Goal: Transaction & Acquisition: Purchase product/service

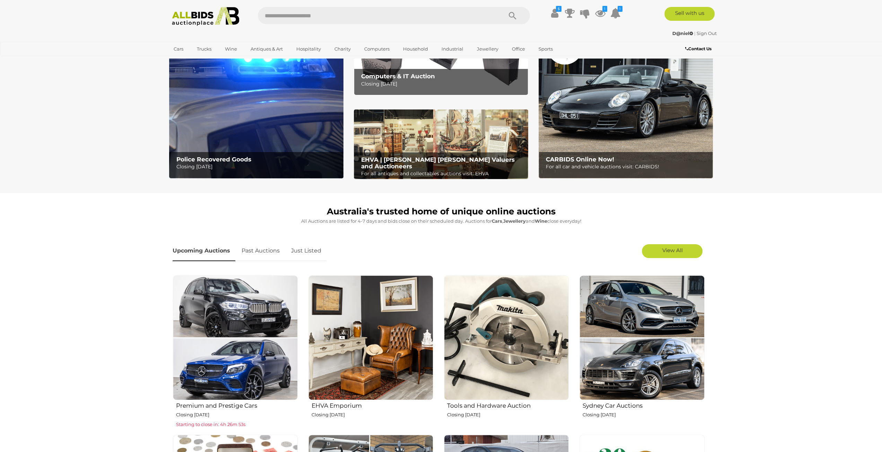
scroll to position [35, 0]
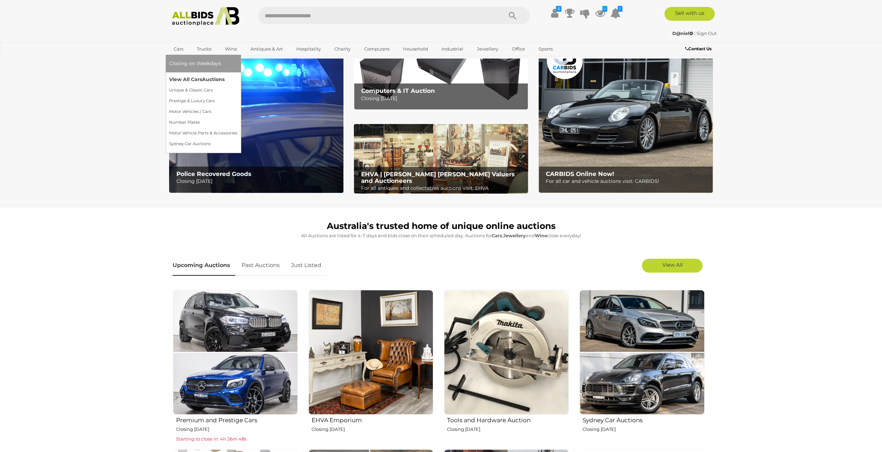
click at [185, 77] on link "View All Cars Auctions" at bounding box center [203, 79] width 68 height 11
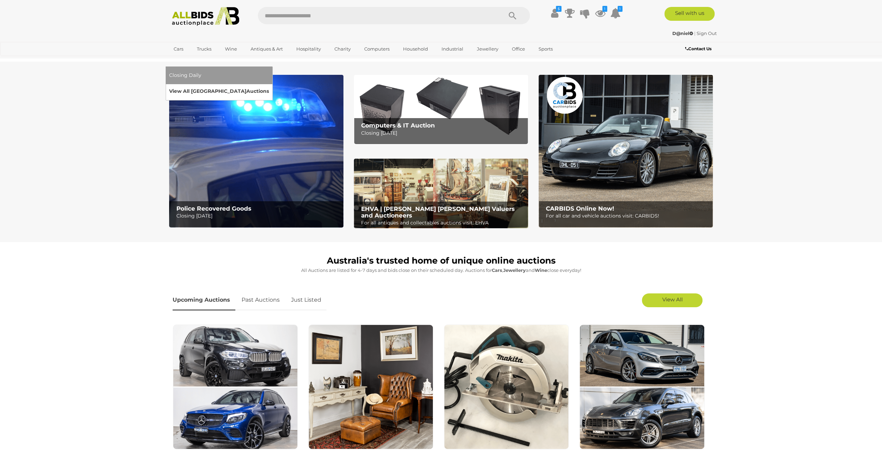
click at [269, 86] on link "View All Sydney Auctions" at bounding box center [219, 91] width 100 height 11
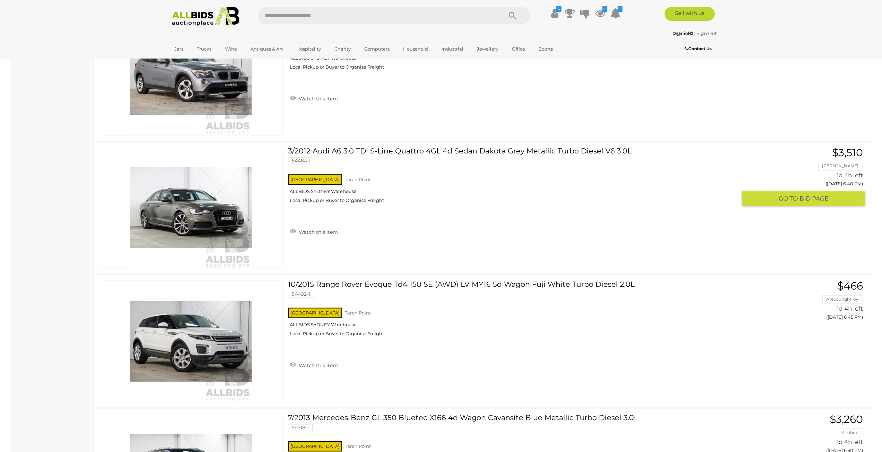
scroll to position [762, 0]
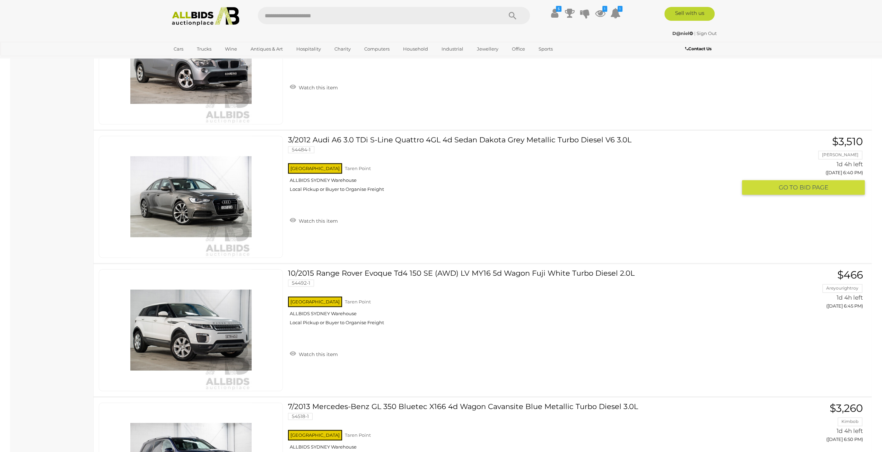
click at [179, 209] on img at bounding box center [190, 196] width 121 height 121
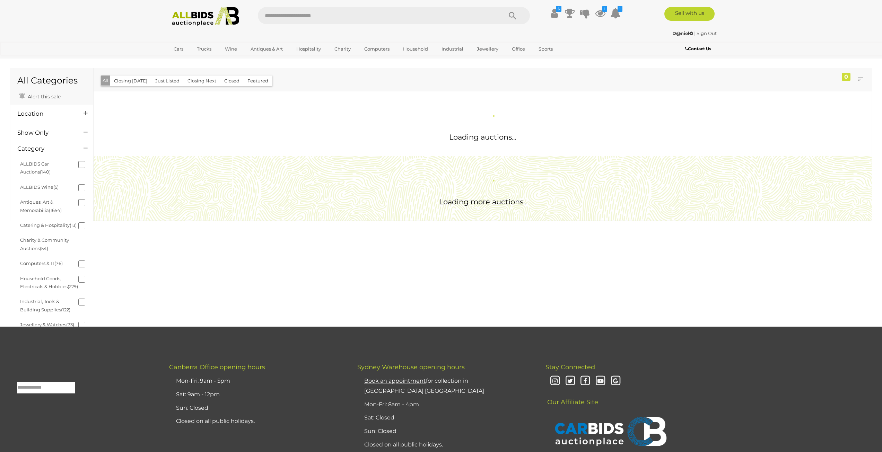
scroll to position [378, 0]
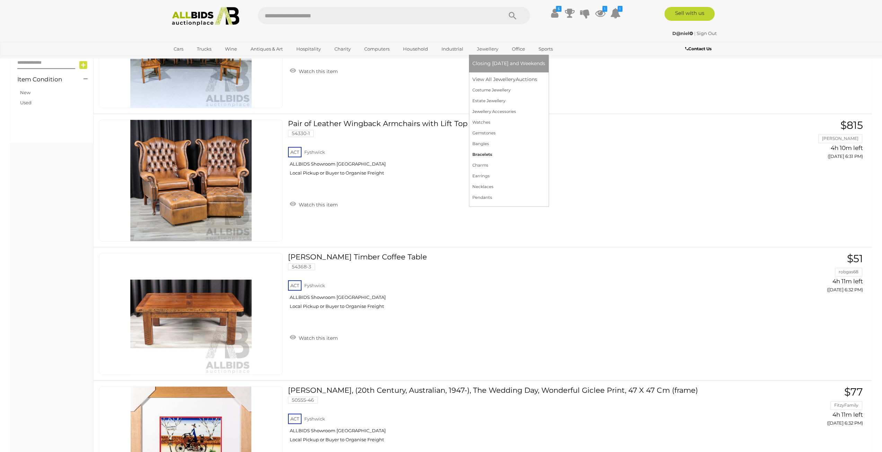
scroll to position [432, 0]
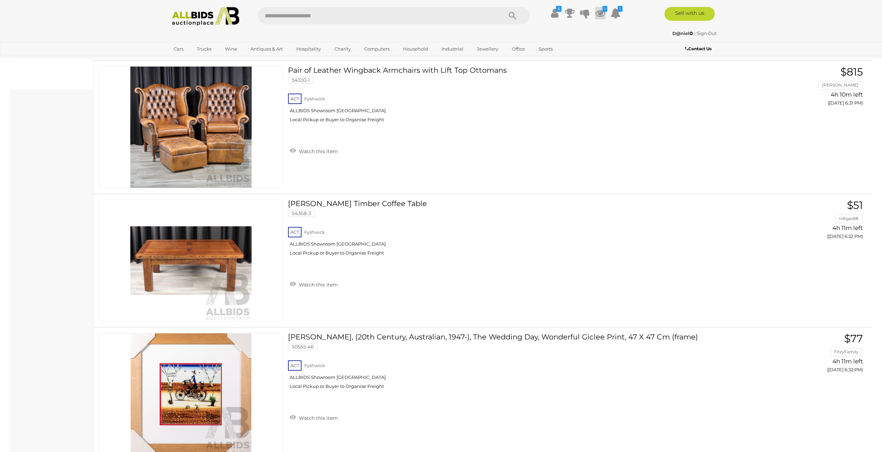
click at [599, 13] on icon at bounding box center [600, 13] width 10 height 12
click at [576, 145] on link "View All" at bounding box center [553, 147] width 103 height 12
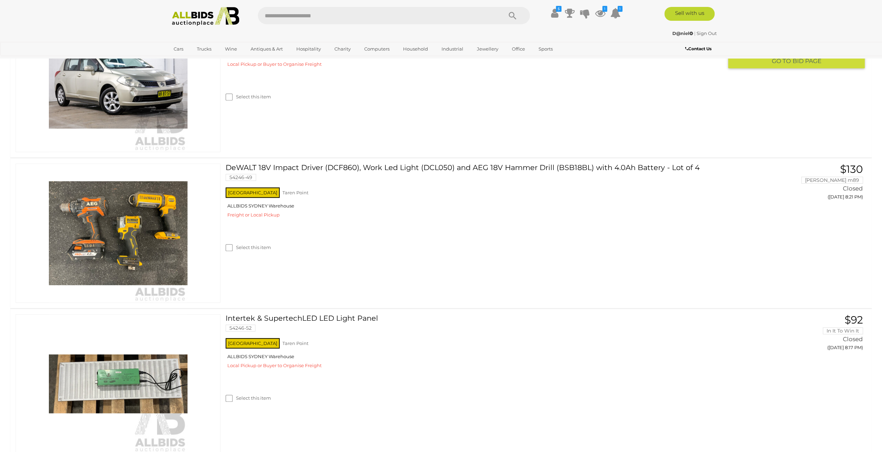
scroll to position [555, 0]
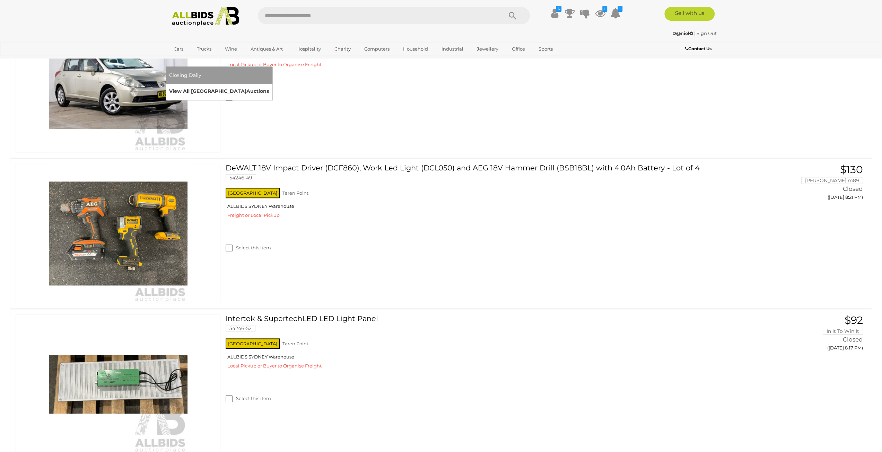
click at [269, 86] on link "View All Sydney Auctions" at bounding box center [219, 91] width 100 height 11
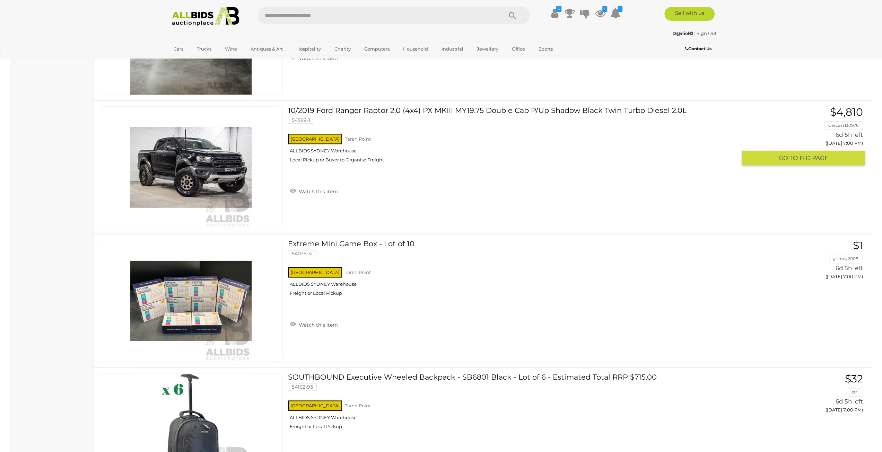
scroll to position [6065, 0]
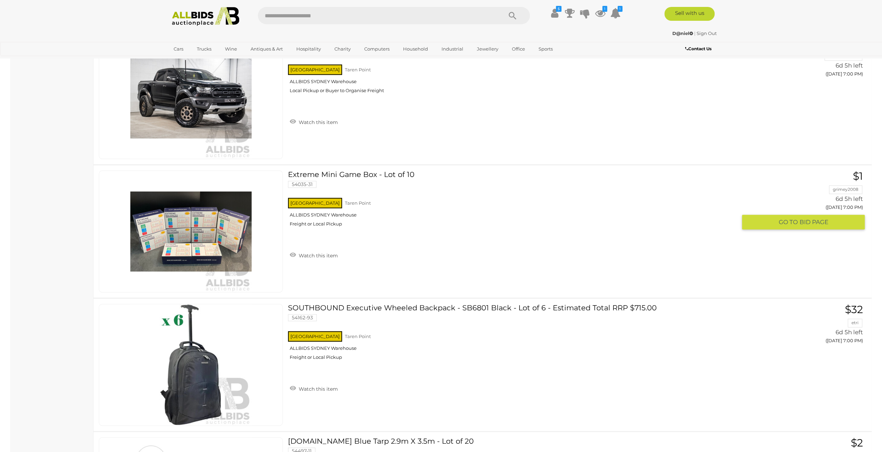
click at [219, 228] on img at bounding box center [190, 231] width 121 height 121
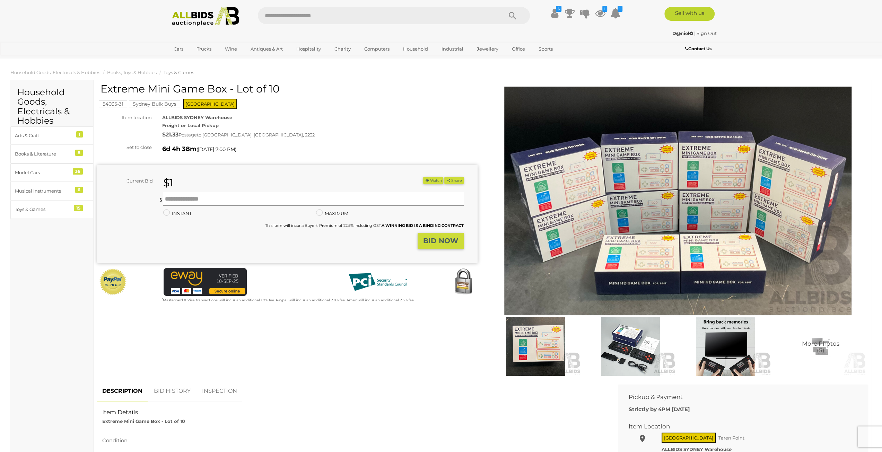
click at [615, 347] on img at bounding box center [630, 346] width 91 height 59
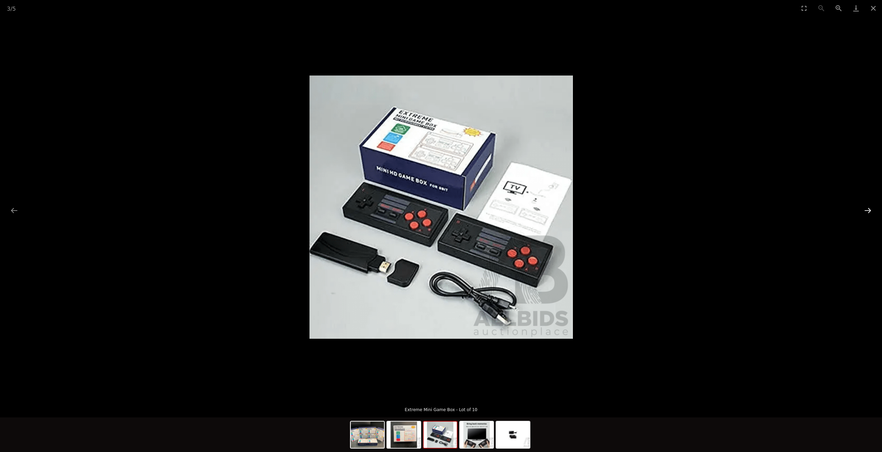
click at [867, 212] on button "Next slide" at bounding box center [868, 211] width 15 height 14
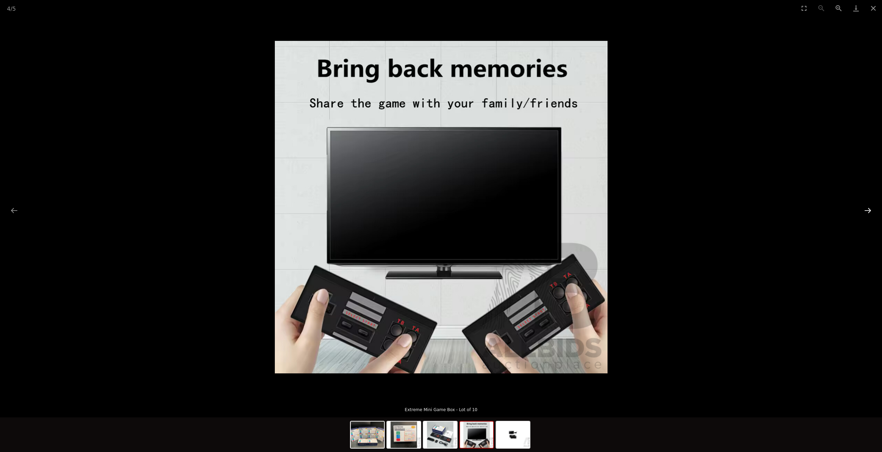
click at [867, 212] on button "Next slide" at bounding box center [868, 211] width 15 height 14
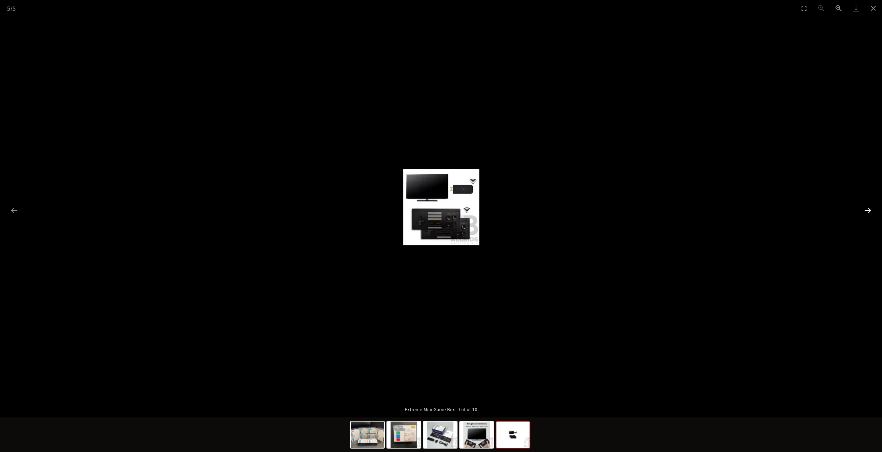
click at [867, 212] on button "Next slide" at bounding box center [868, 211] width 15 height 14
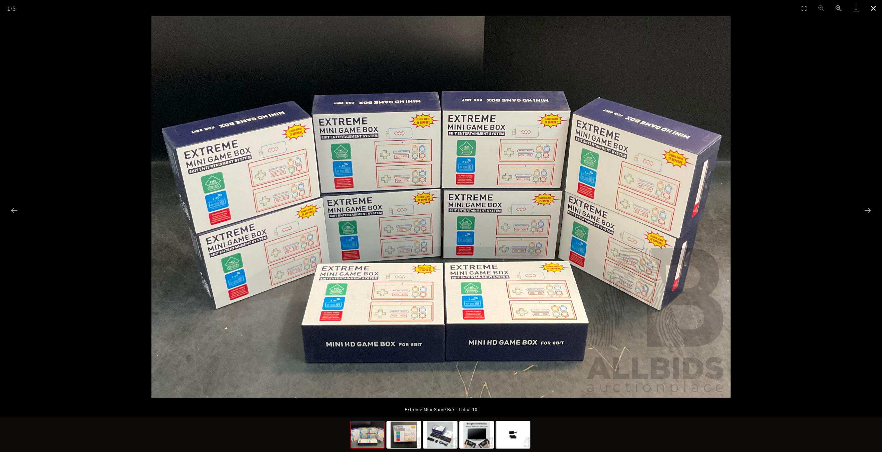
click at [879, 5] on button "Close gallery" at bounding box center [873, 8] width 17 height 16
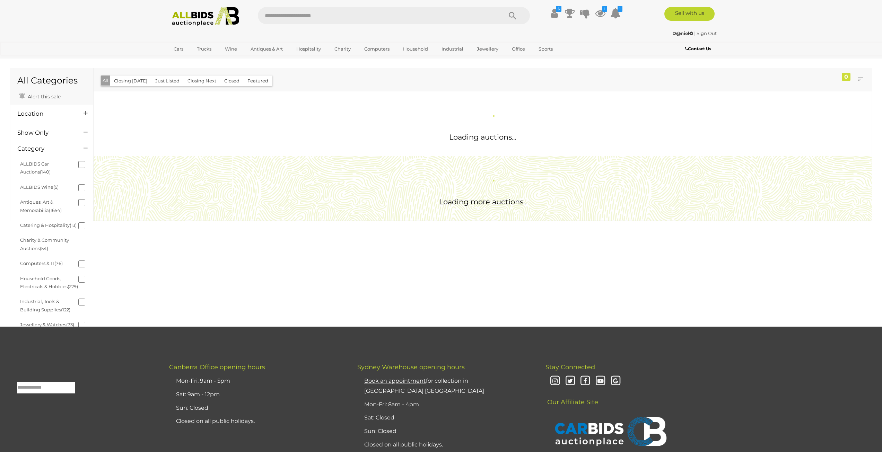
scroll to position [378, 0]
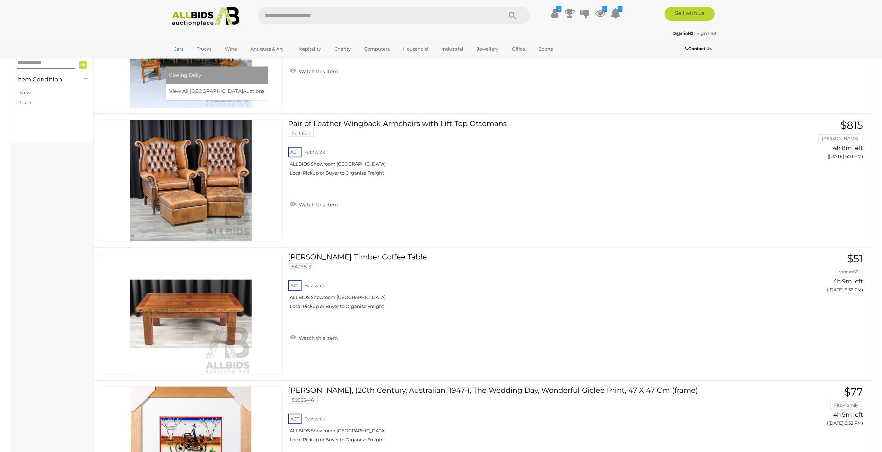
scroll to position [432, 0]
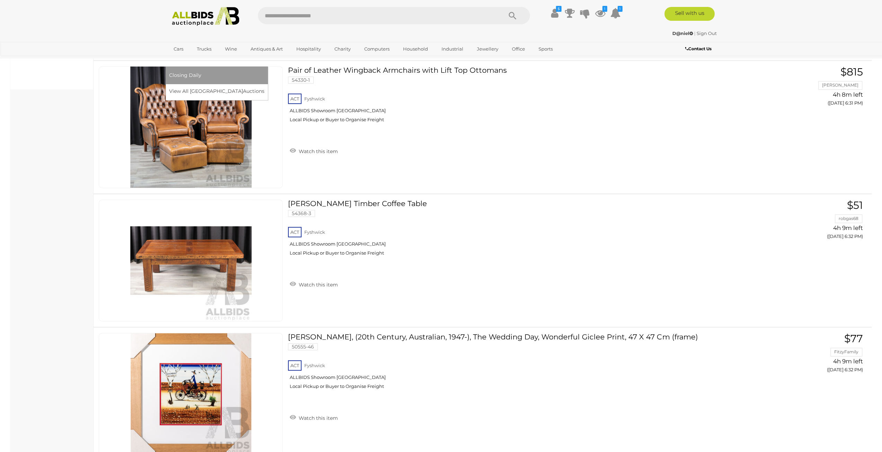
click at [227, 55] on link "[GEOGRAPHIC_DATA]" at bounding box center [198, 60] width 58 height 11
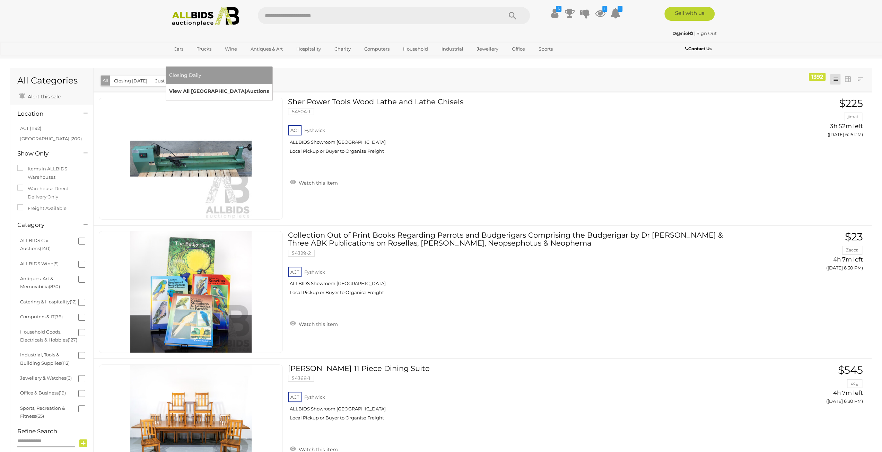
click at [272, 85] on div "Closing Daily View All Sydney Auctions" at bounding box center [219, 84] width 107 height 34
click at [269, 86] on link "View All Sydney Auctions" at bounding box center [219, 91] width 100 height 11
click at [227, 55] on link "[GEOGRAPHIC_DATA]" at bounding box center [198, 60] width 58 height 11
click at [192, 15] on img at bounding box center [205, 16] width 75 height 19
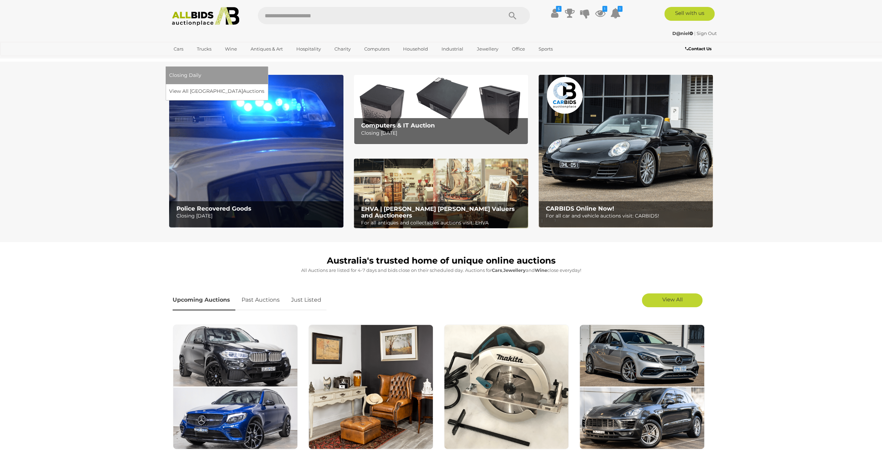
click at [227, 55] on link "[GEOGRAPHIC_DATA]" at bounding box center [198, 60] width 58 height 11
click at [269, 86] on link "View All Sydney Auctions" at bounding box center [219, 91] width 100 height 11
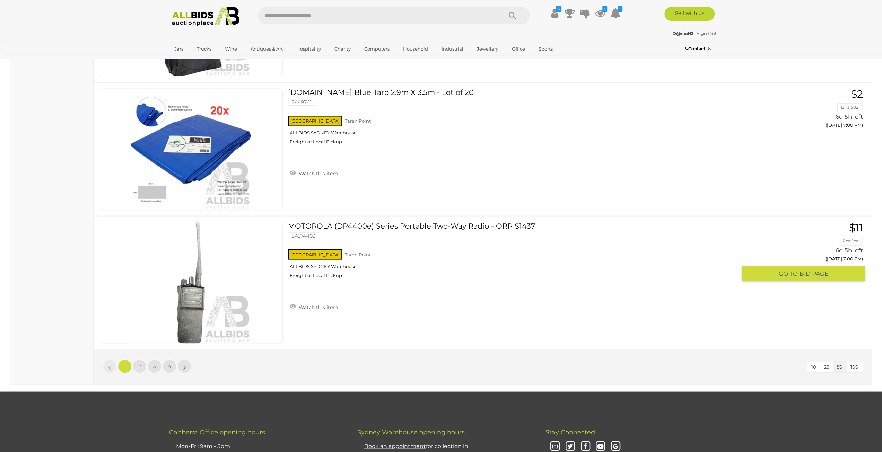
scroll to position [6421, 0]
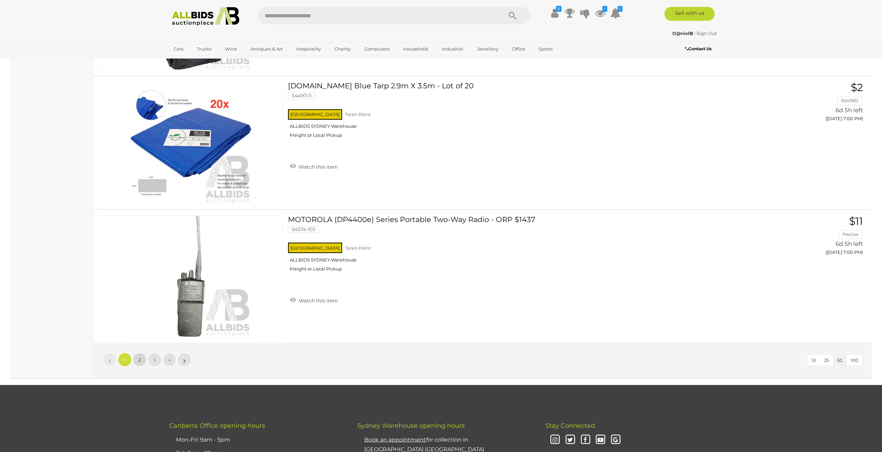
click at [140, 353] on link "2" at bounding box center [140, 360] width 14 height 14
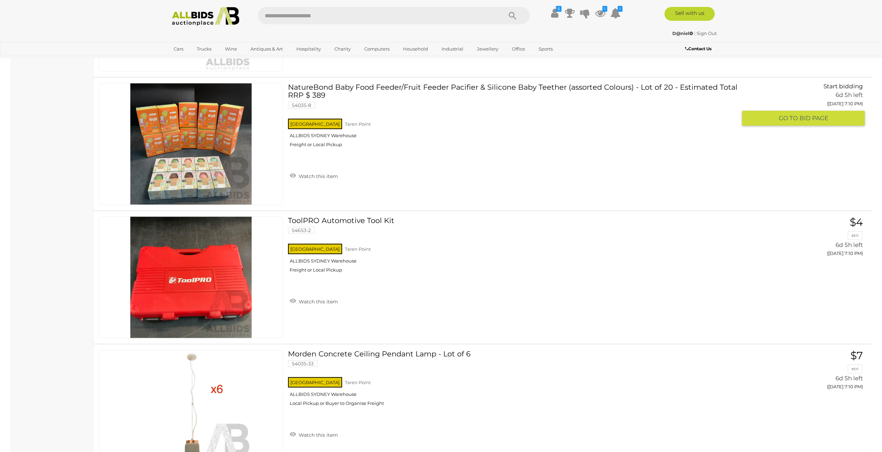
scroll to position [1686, 0]
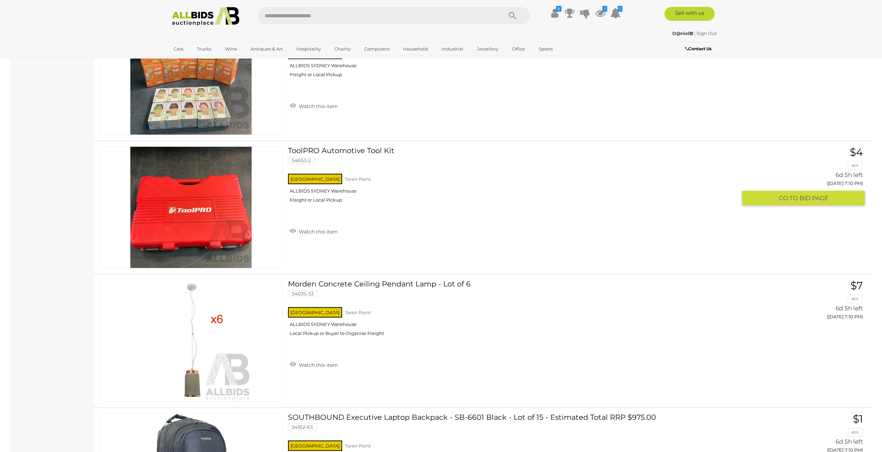
click at [213, 199] on link at bounding box center [191, 208] width 184 height 122
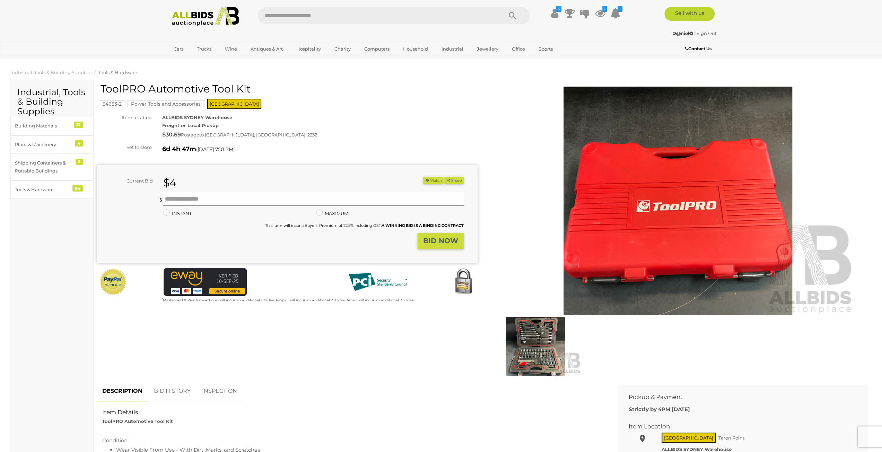
click at [530, 340] on img at bounding box center [535, 346] width 91 height 59
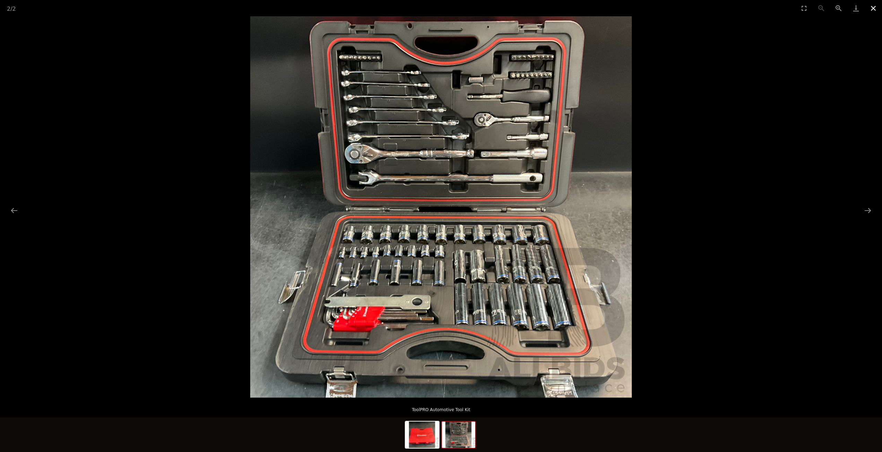
click at [865, 12] on button "Close gallery" at bounding box center [873, 8] width 17 height 16
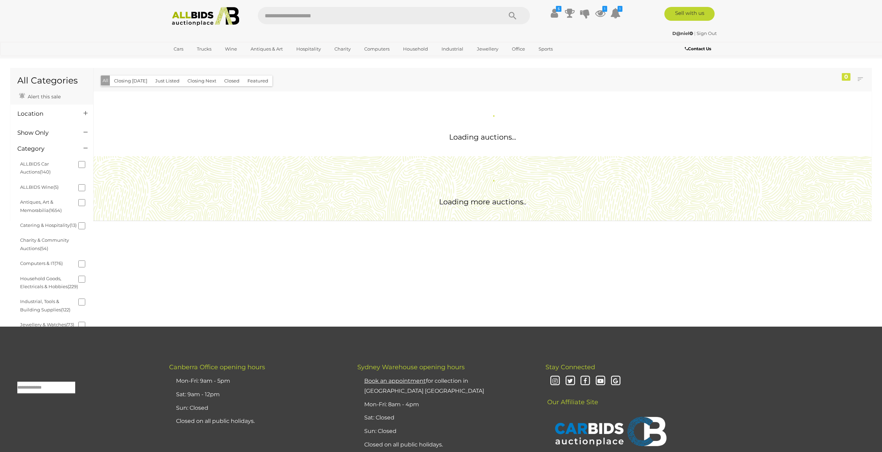
scroll to position [378, 0]
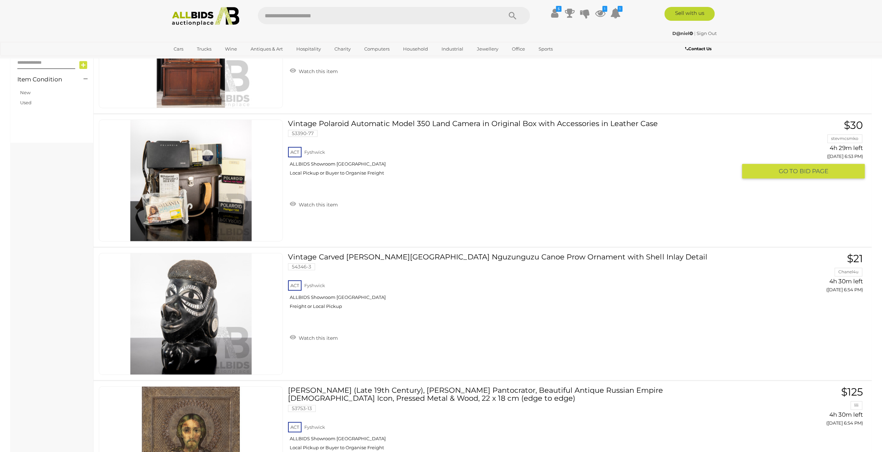
scroll to position [432, 0]
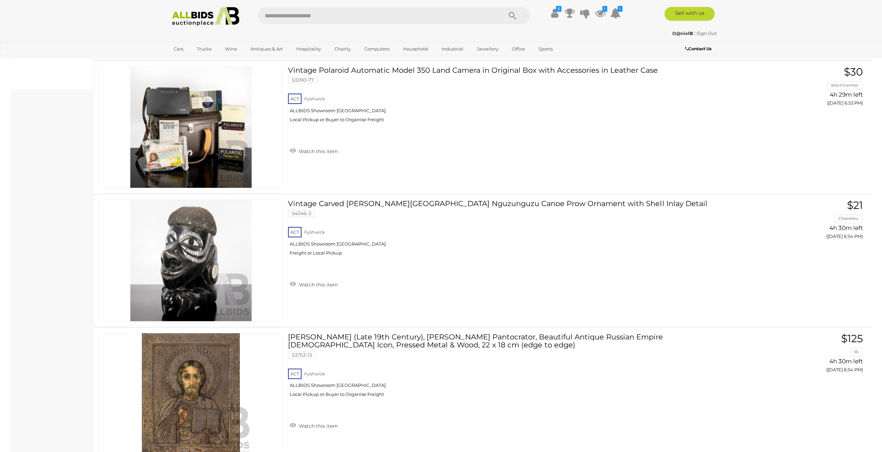
click at [187, 22] on img at bounding box center [205, 16] width 75 height 19
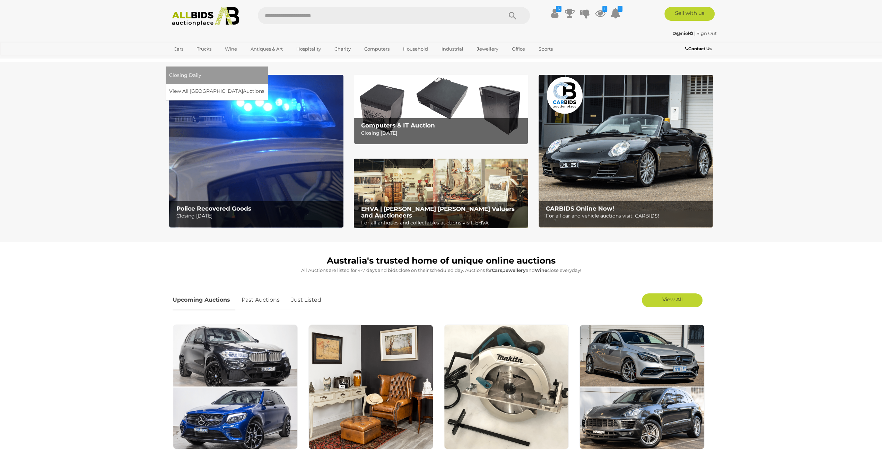
click at [268, 86] on div "Closing Daily View All Sydney Auctions" at bounding box center [217, 84] width 102 height 34
click at [269, 86] on link "View All Sydney Auctions" at bounding box center [219, 91] width 100 height 11
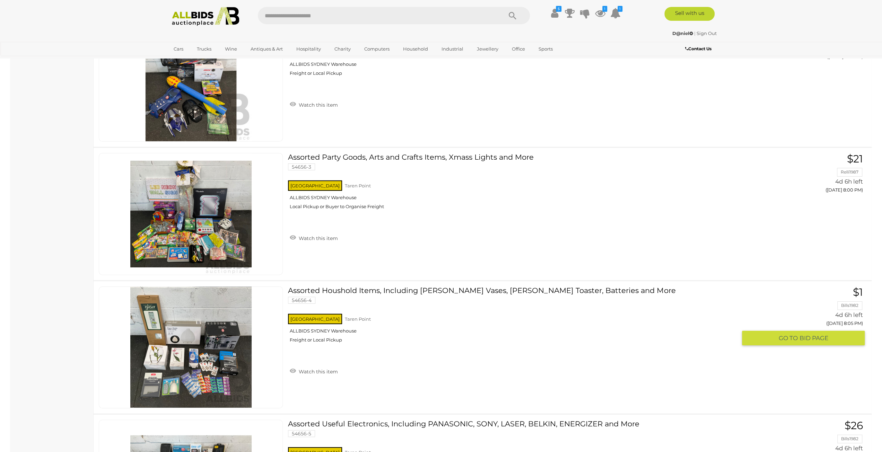
scroll to position [4818, 0]
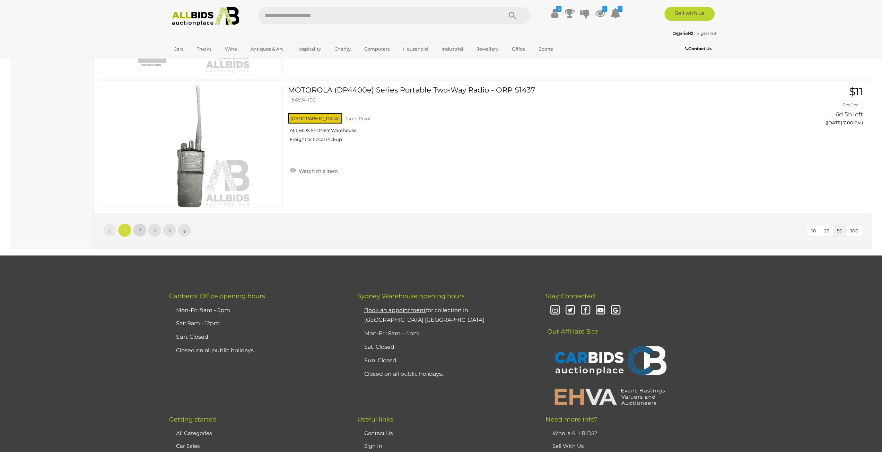
click at [138, 227] on span "2" at bounding box center [139, 230] width 3 height 6
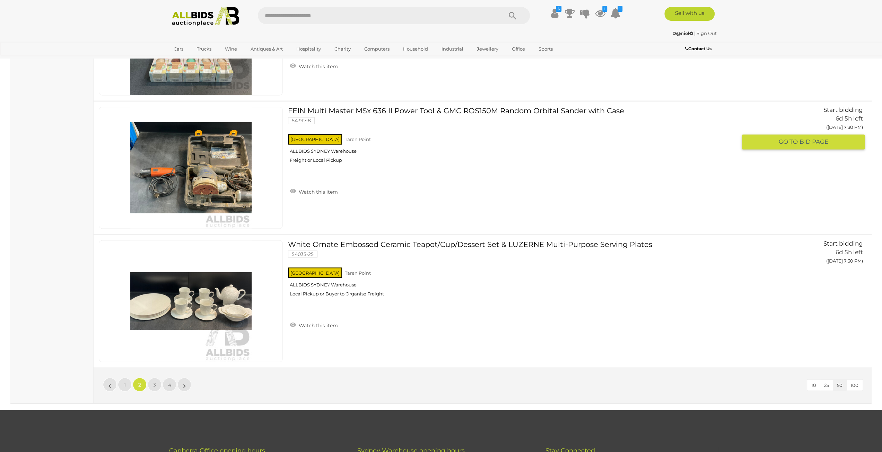
scroll to position [6535, 0]
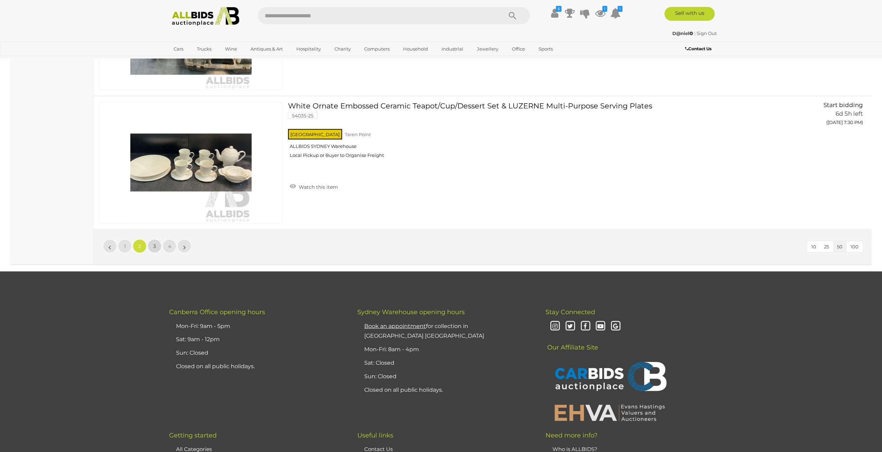
click at [152, 239] on link "3" at bounding box center [155, 246] width 14 height 14
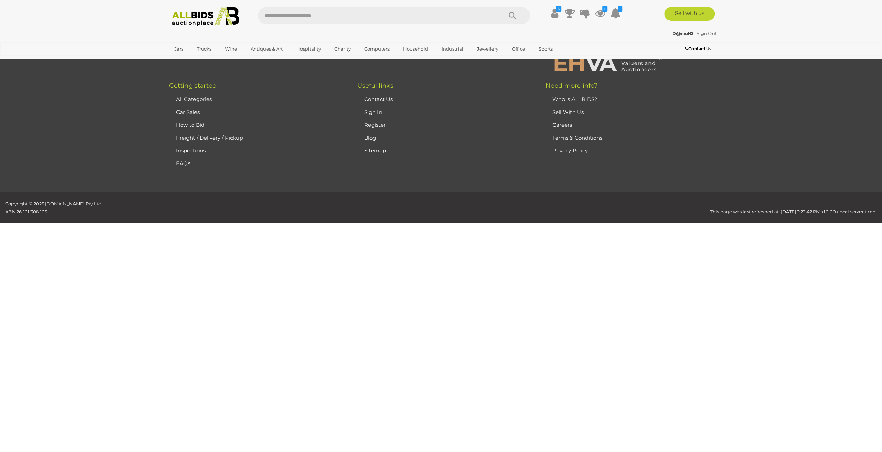
scroll to position [22, 0]
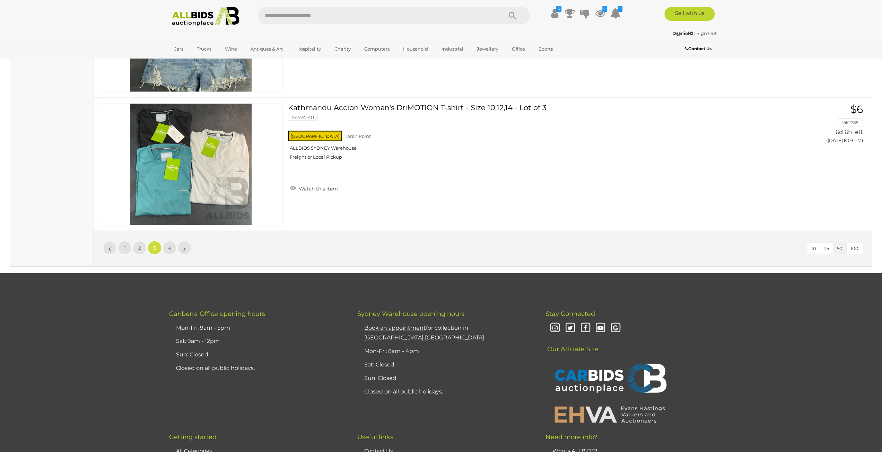
scroll to position [6550, 0]
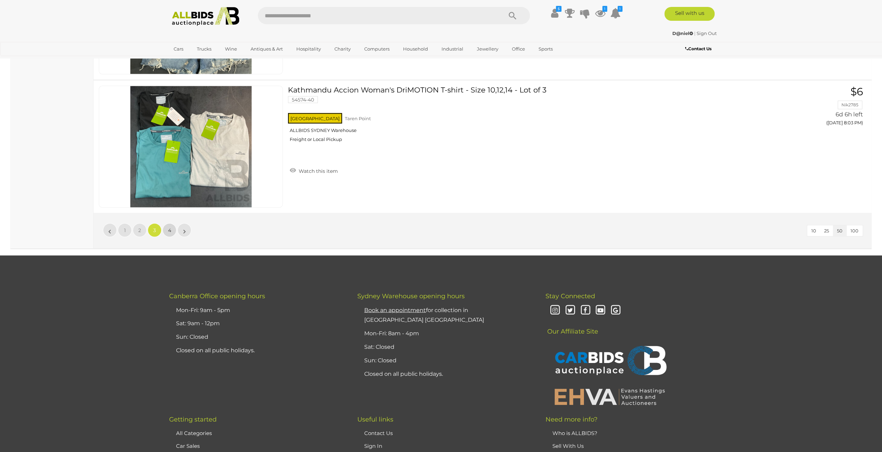
click at [172, 223] on link "4" at bounding box center [170, 230] width 14 height 14
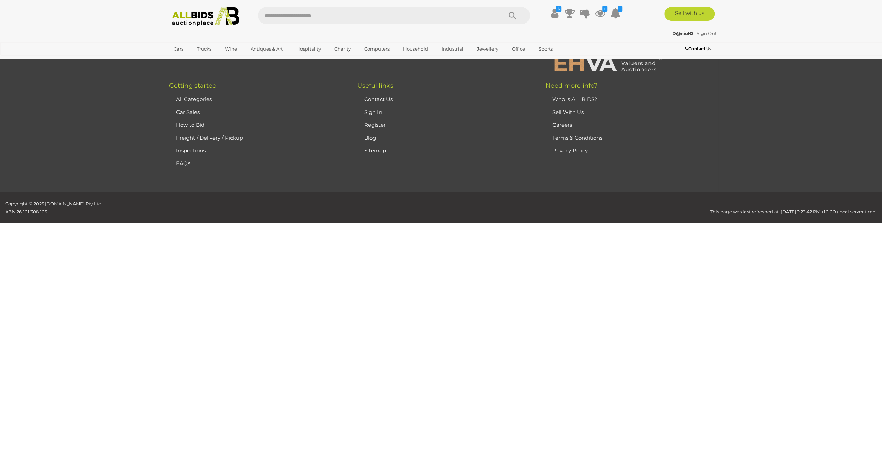
scroll to position [22, 0]
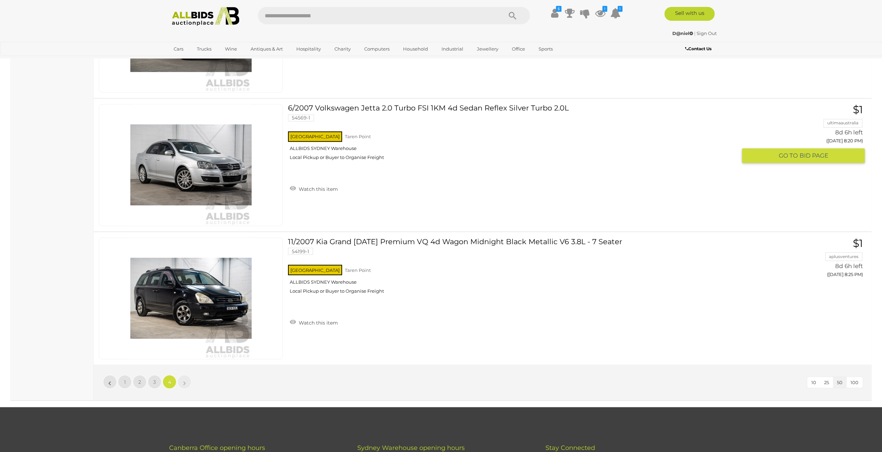
scroll to position [6399, 0]
